Goal: Information Seeking & Learning: Learn about a topic

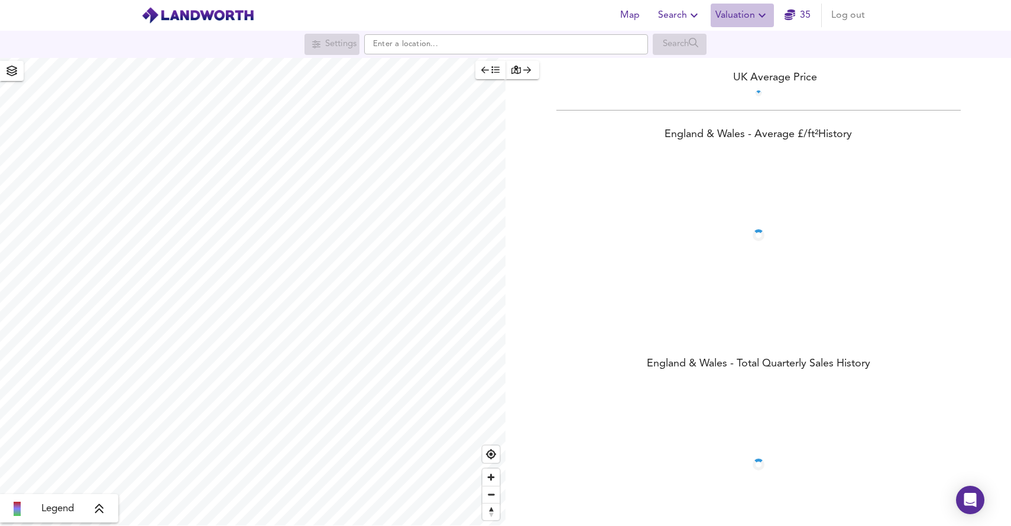
click at [752, 22] on span "Valuation" at bounding box center [743, 15] width 54 height 17
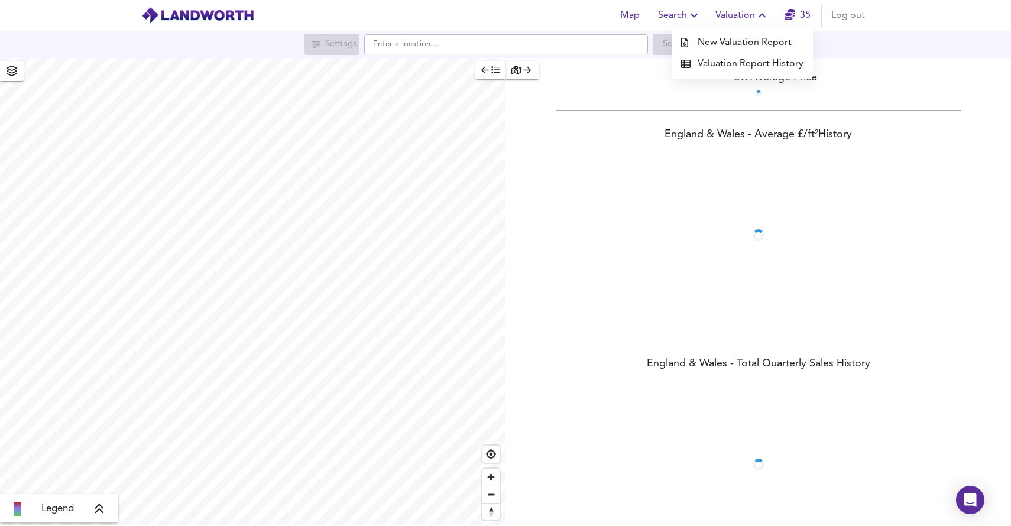
click at [739, 63] on li "Valuation Report History" at bounding box center [742, 63] width 141 height 21
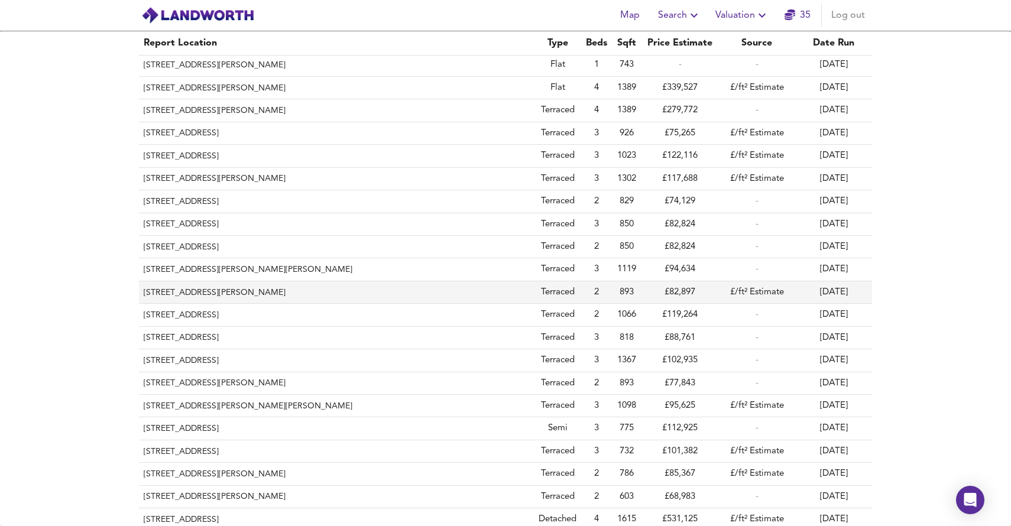
scroll to position [24, 0]
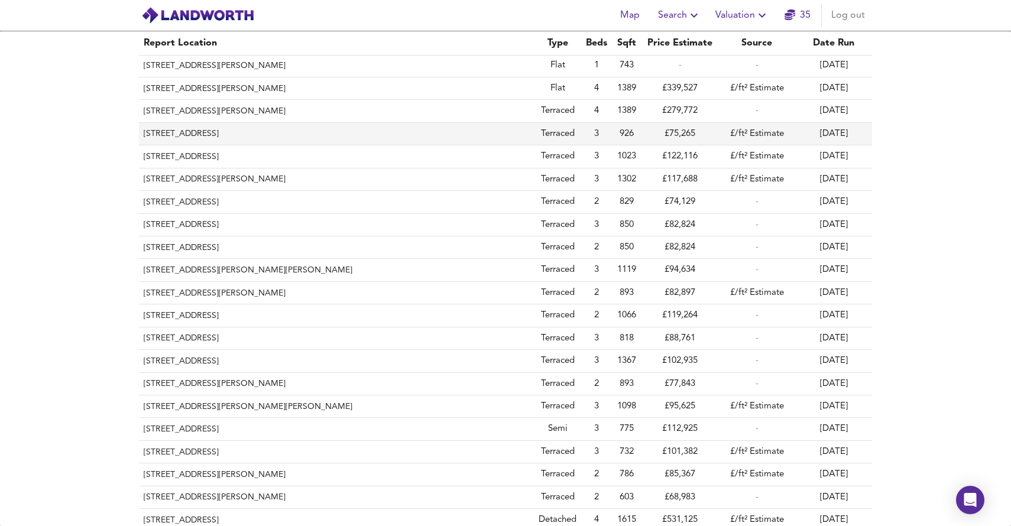
click at [446, 131] on th "[STREET_ADDRESS]" at bounding box center [336, 134] width 395 height 22
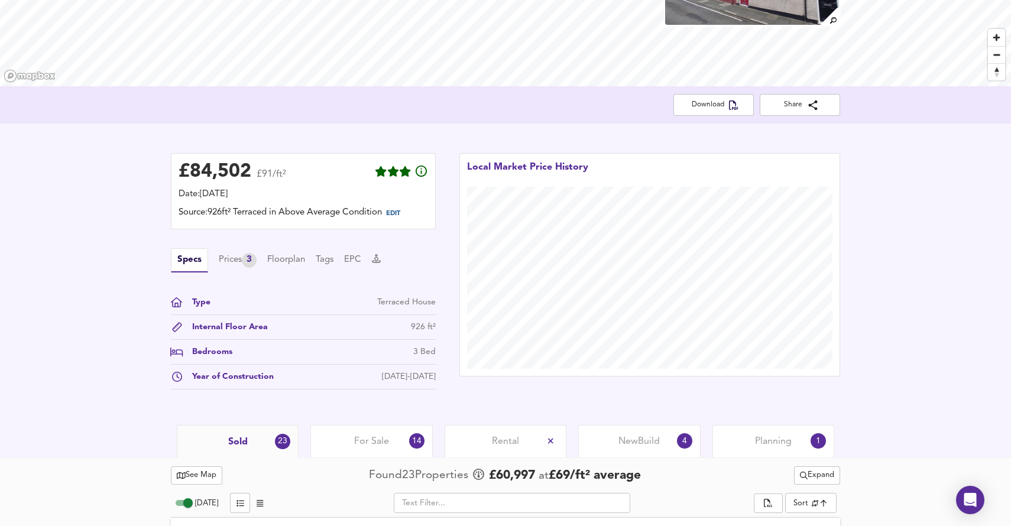
scroll to position [177, 0]
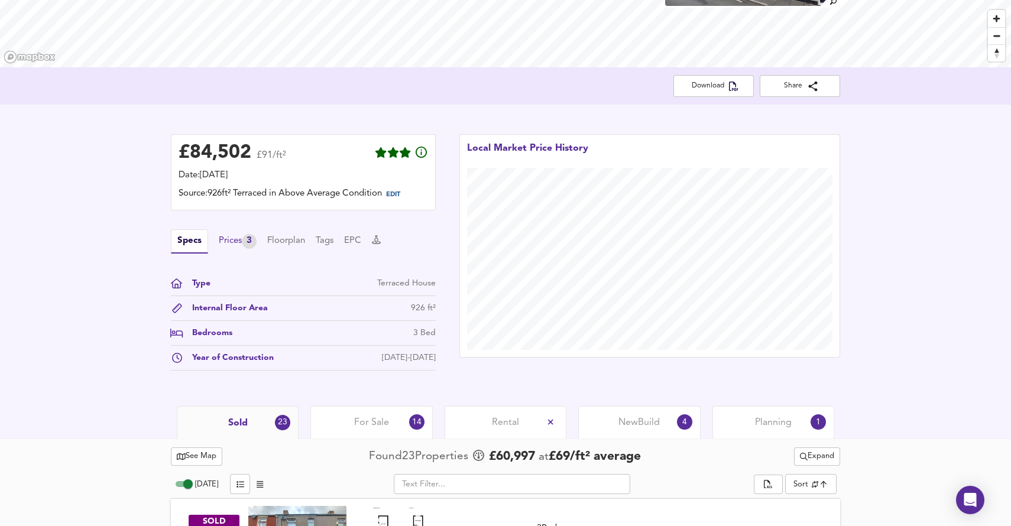
click at [234, 239] on div "Prices 3" at bounding box center [238, 241] width 38 height 15
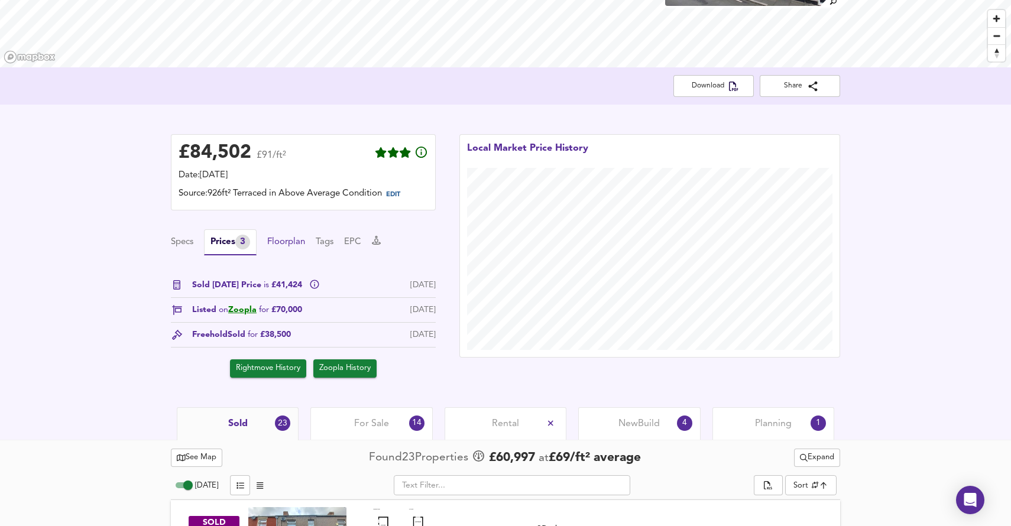
click at [283, 242] on button "Floorplan" at bounding box center [286, 242] width 38 height 13
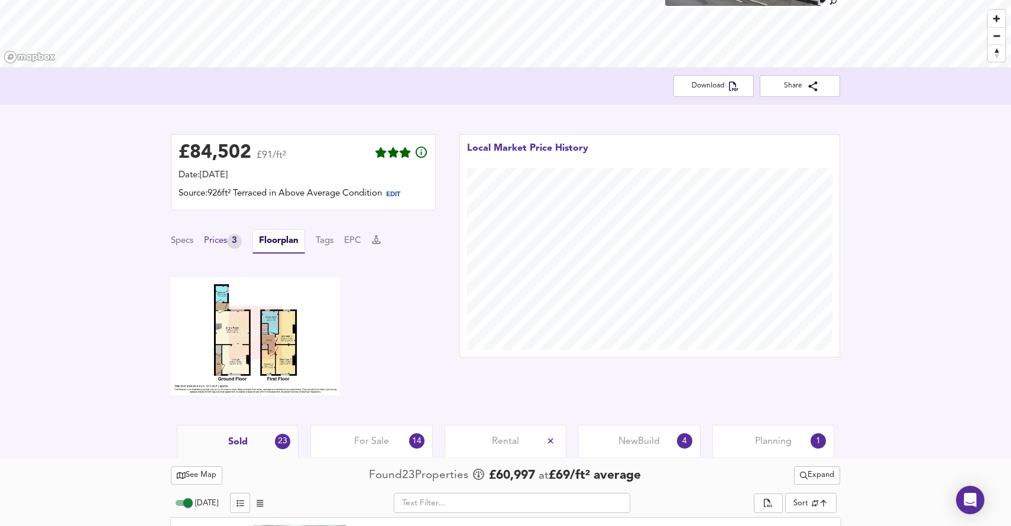
click at [226, 247] on div "Prices 3" at bounding box center [223, 241] width 38 height 15
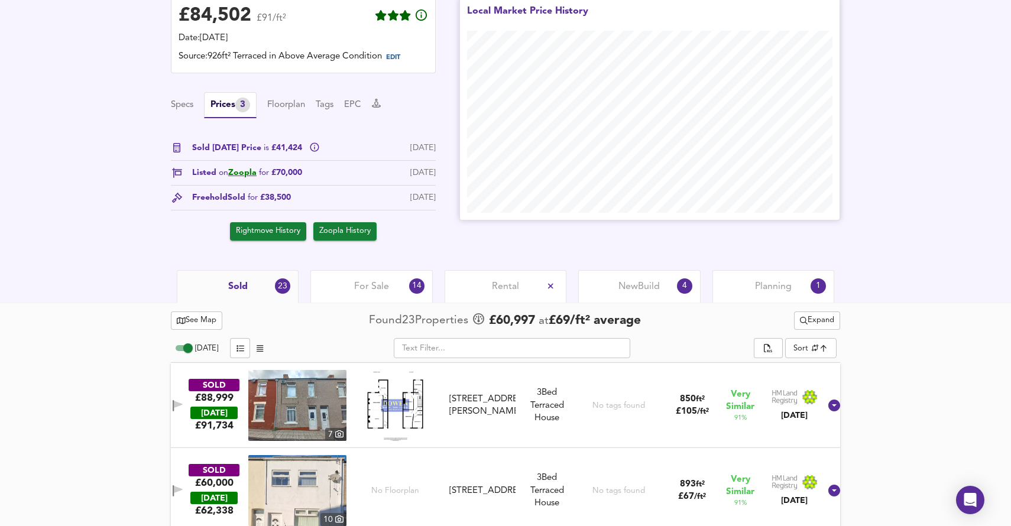
scroll to position [328, 0]
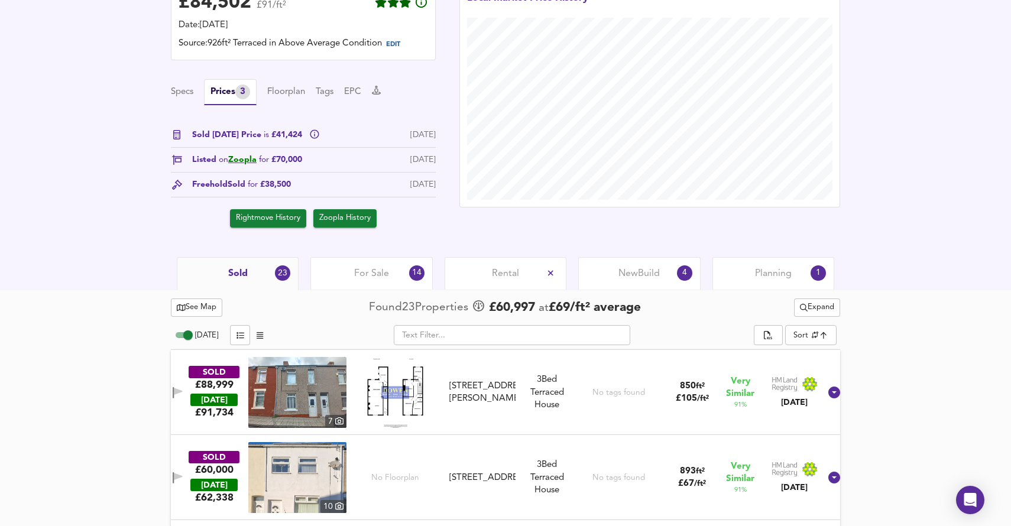
click at [334, 273] on div "For Sale 14" at bounding box center [371, 273] width 122 height 33
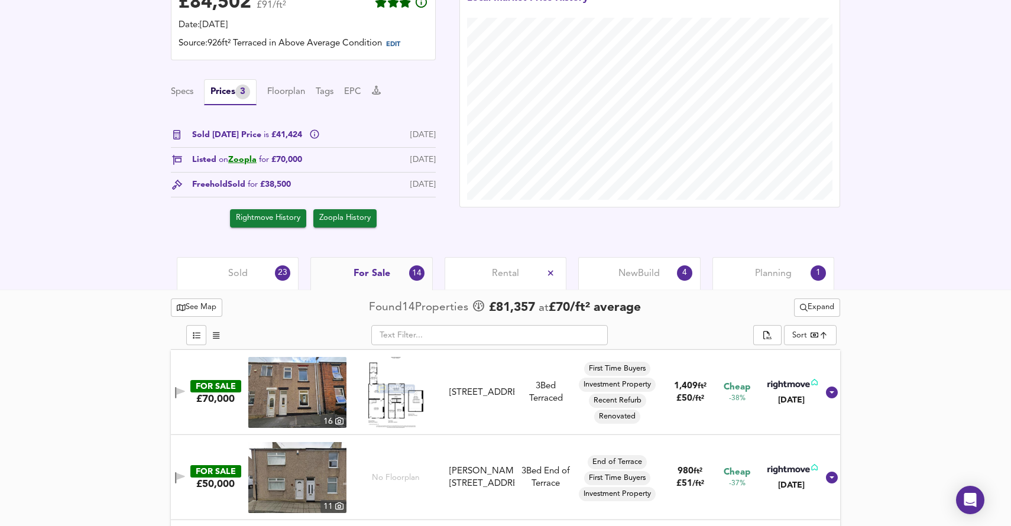
click at [275, 280] on div "Sold 23" at bounding box center [238, 273] width 122 height 33
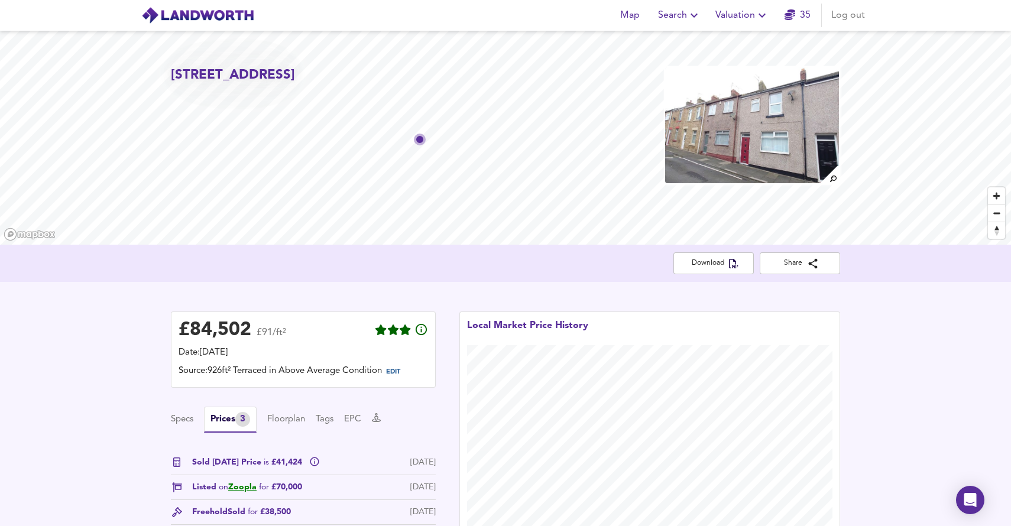
click at [371, 418] on div "Specs Prices 3 Floorplan Tags EPC" at bounding box center [303, 420] width 265 height 26
click at [381, 418] on icon at bounding box center [376, 417] width 9 height 9
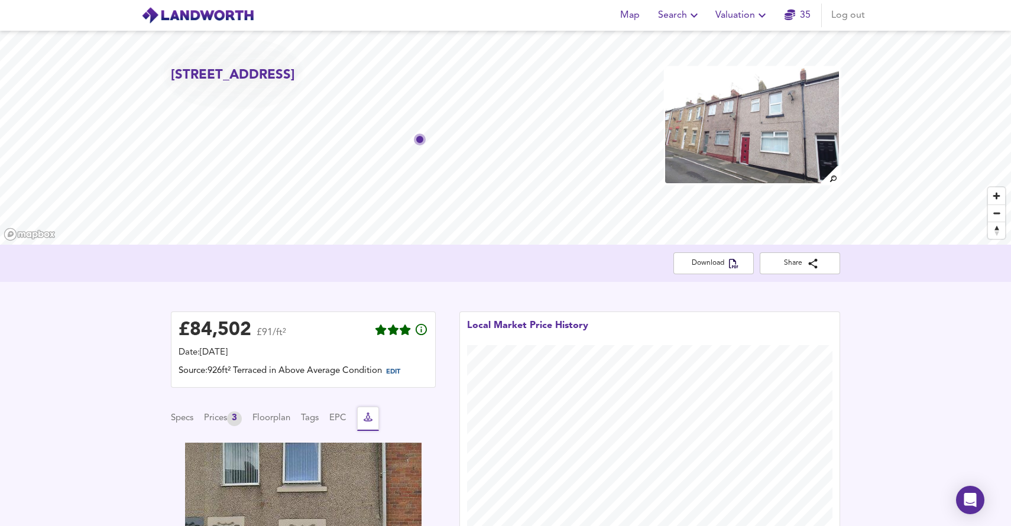
click at [373, 417] on icon at bounding box center [368, 417] width 9 height 9
click at [182, 419] on button "Specs" at bounding box center [182, 418] width 22 height 13
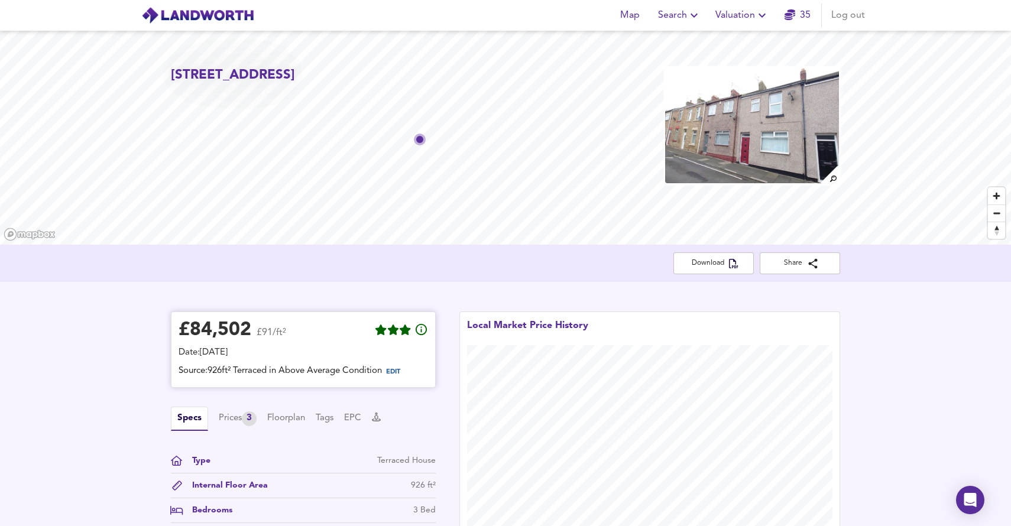
click at [277, 341] on span "£91/ft²" at bounding box center [272, 336] width 30 height 17
click at [312, 325] on div "£ 84,502 £91/ft²" at bounding box center [304, 332] width 250 height 26
click at [333, 334] on div "£ 84,502 £91/ft²" at bounding box center [304, 332] width 250 height 26
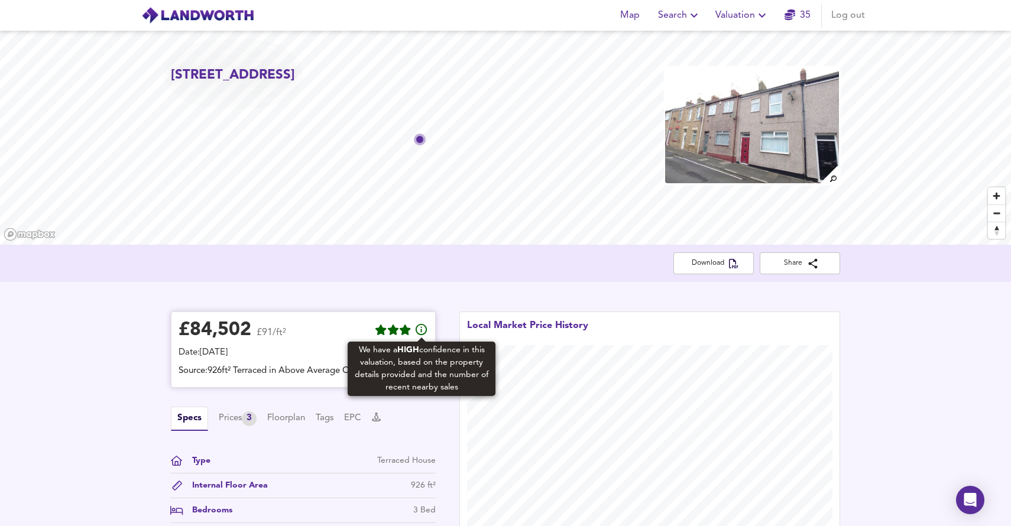
click at [427, 334] on icon at bounding box center [422, 330] width 14 height 14
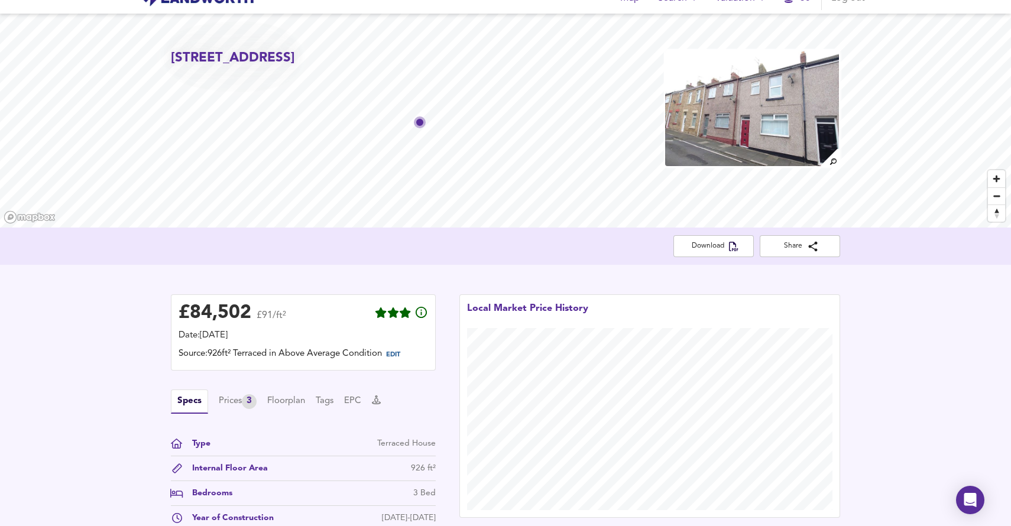
scroll to position [19, 0]
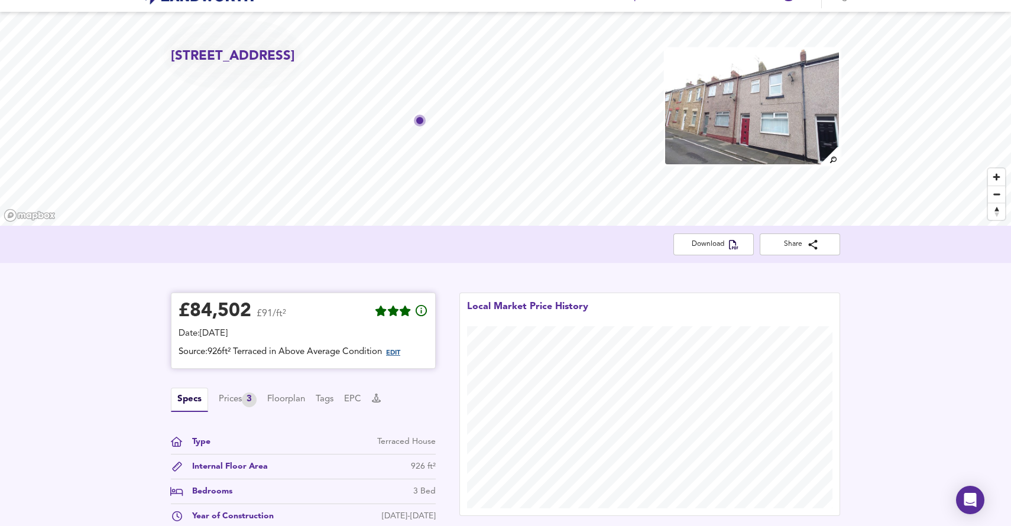
click at [400, 352] on span "EDIT" at bounding box center [393, 353] width 14 height 7
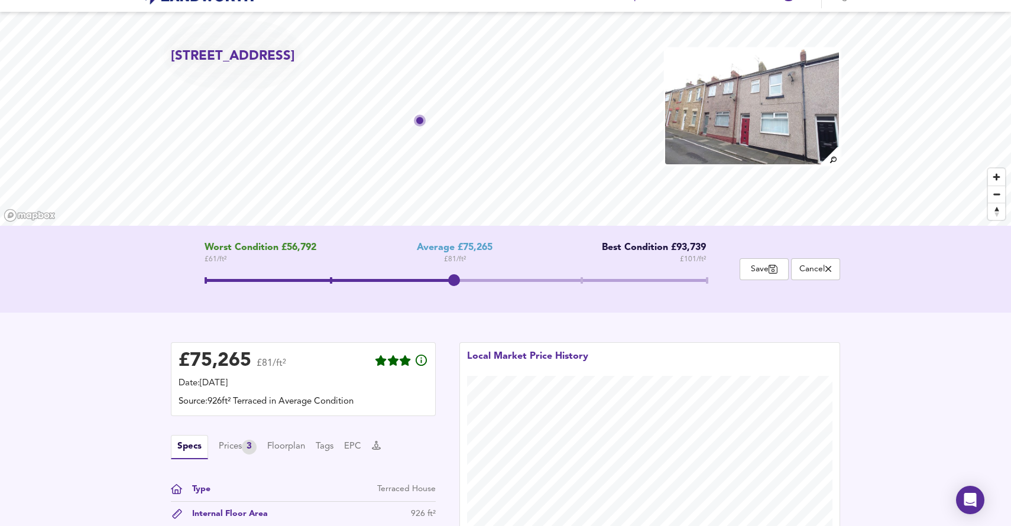
click at [581, 280] on span at bounding box center [456, 281] width 502 height 21
click at [457, 282] on span at bounding box center [456, 281] width 502 height 21
click at [709, 284] on div "Worst Condition £56,792 £ 61 / ft² Average £75,265 £ 81 / ft² Best Condition £9…" at bounding box center [455, 269] width 569 height 54
click at [707, 280] on span at bounding box center [456, 281] width 502 height 21
click at [584, 278] on span at bounding box center [456, 281] width 502 height 21
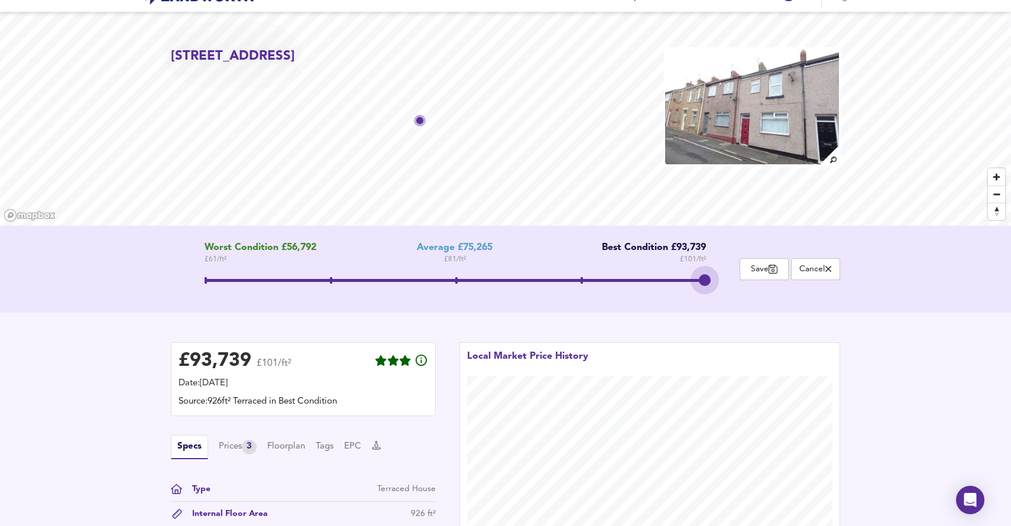
click at [707, 280] on span at bounding box center [707, 280] width 2 height 7
click at [585, 276] on span at bounding box center [456, 281] width 502 height 21
click at [707, 280] on span at bounding box center [456, 281] width 502 height 21
click at [580, 280] on span at bounding box center [456, 281] width 502 height 21
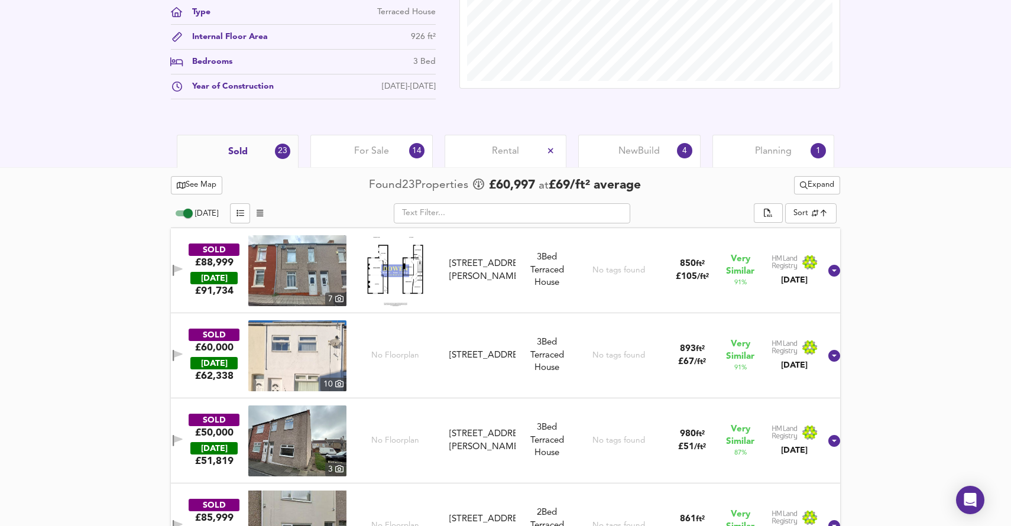
scroll to position [499, 0]
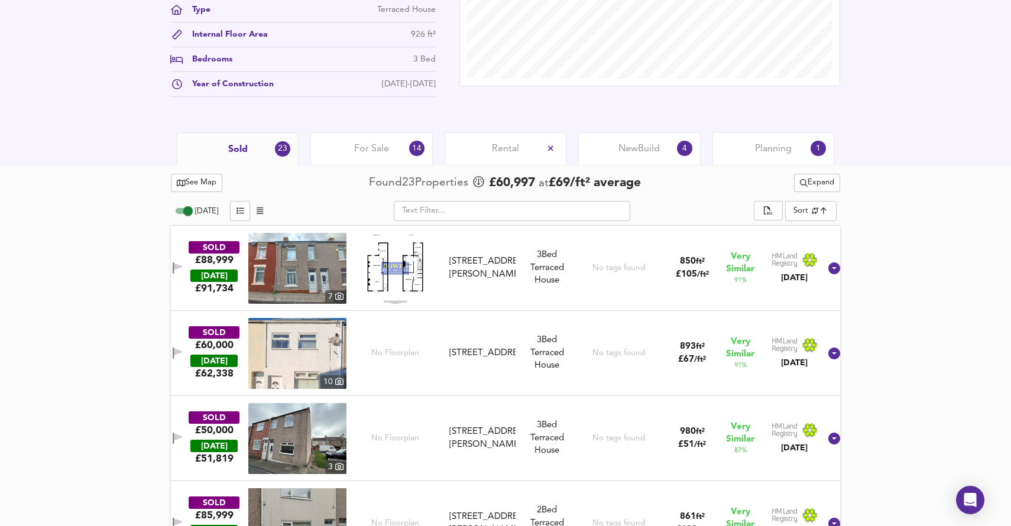
click at [309, 271] on img at bounding box center [297, 268] width 98 height 71
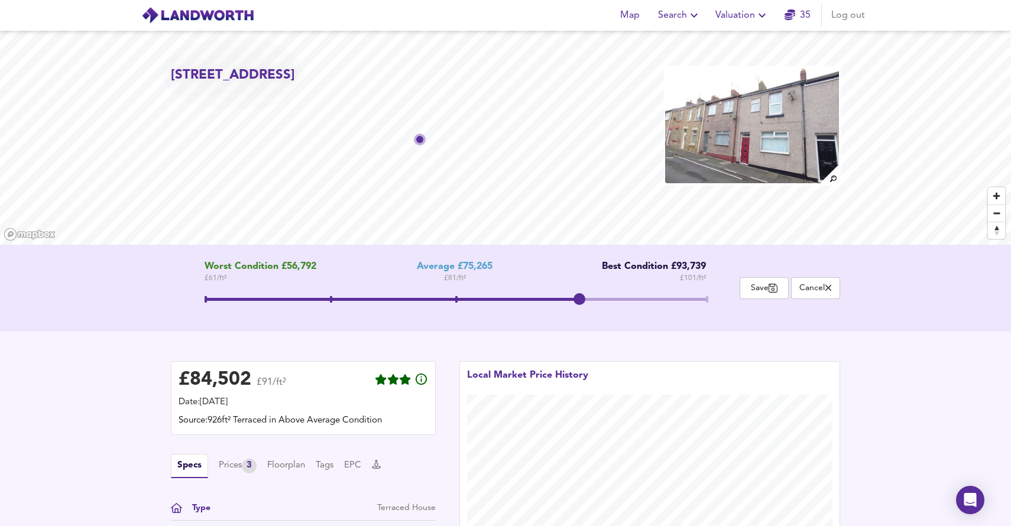
scroll to position [0, 0]
click at [705, 296] on span at bounding box center [456, 300] width 502 height 21
click at [585, 295] on span at bounding box center [456, 300] width 502 height 21
click at [707, 302] on span at bounding box center [456, 300] width 502 height 21
click at [586, 305] on span at bounding box center [456, 300] width 502 height 21
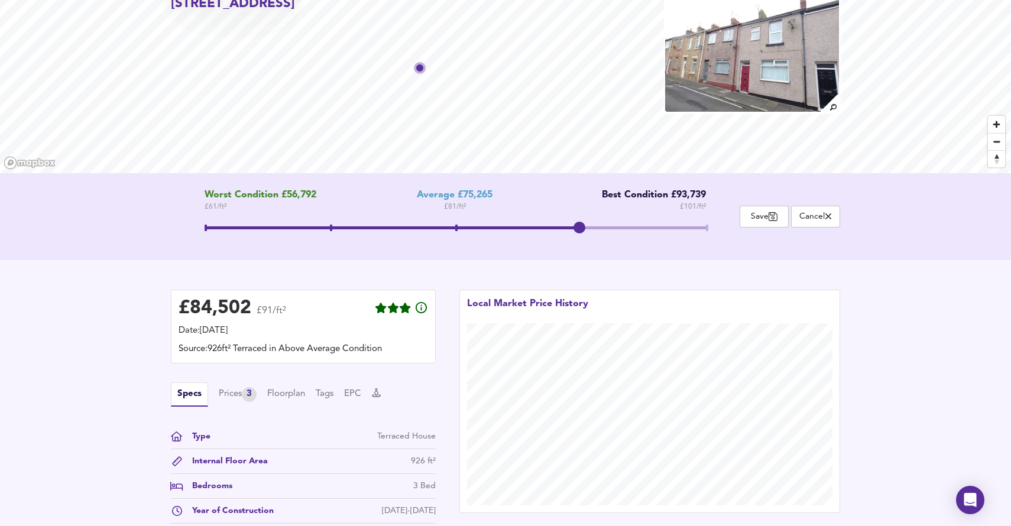
scroll to position [71, 0]
